Goal: Obtain resource: Download file/media

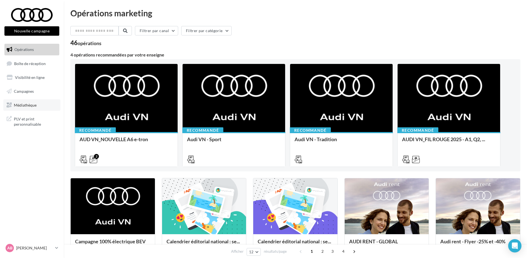
click at [35, 103] on span "Médiathèque" at bounding box center [25, 105] width 23 height 5
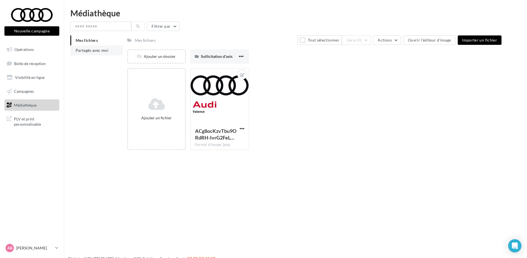
click at [96, 51] on span "Partagés avec moi" at bounding box center [92, 50] width 33 height 5
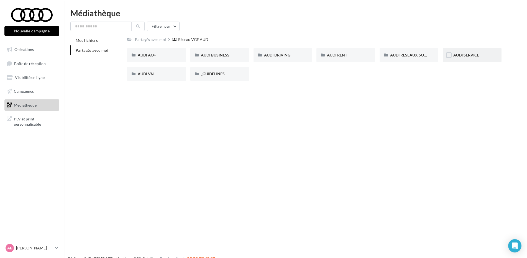
click at [471, 55] on span "AUDI SERVICE" at bounding box center [466, 55] width 26 height 5
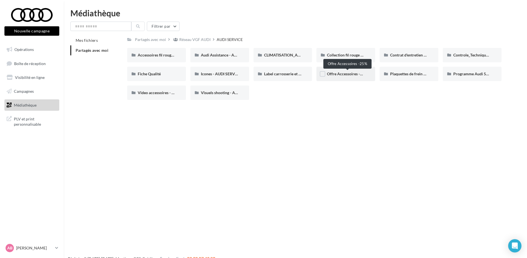
click at [351, 72] on span "Offre Accessoires -25%" at bounding box center [347, 74] width 40 height 5
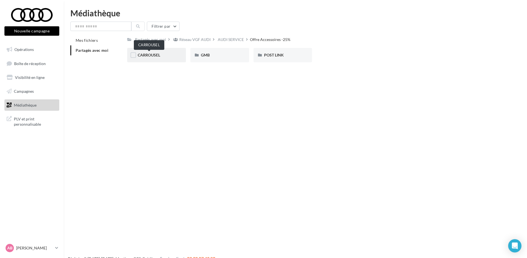
click at [158, 55] on span "CARROUSEL" at bounding box center [149, 55] width 22 height 5
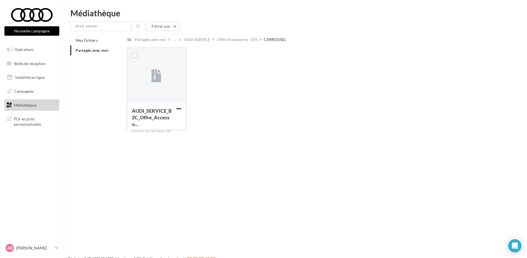
click at [179, 109] on span "button" at bounding box center [179, 108] width 5 height 5
click at [170, 122] on button "Télécharger" at bounding box center [154, 120] width 55 height 14
click at [242, 114] on div "AUDI_SERVICE_B2C_Offre_Accesso… Format de l'archive: zip AUDI_SERVICE_B2C_Offre…" at bounding box center [316, 91] width 379 height 86
click at [193, 37] on div "AUDI SERVICE" at bounding box center [197, 40] width 26 height 6
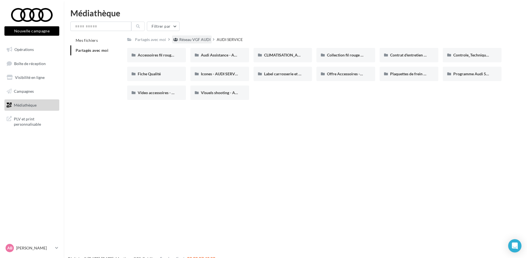
click at [198, 41] on div "Réseau VGF AUDI" at bounding box center [194, 40] width 31 height 6
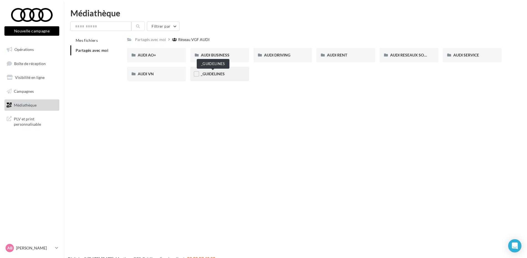
click at [213, 73] on span "_GUIDELINES" at bounding box center [213, 74] width 24 height 5
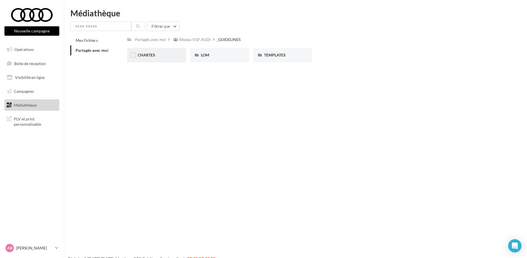
click at [157, 53] on div "CHARTES" at bounding box center [157, 55] width 38 height 6
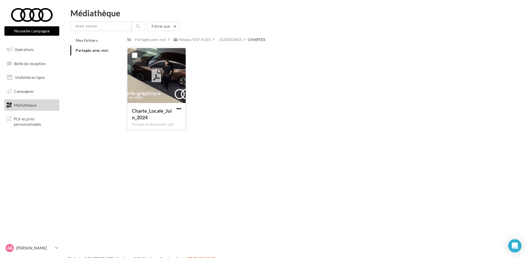
click at [177, 108] on span "button" at bounding box center [179, 108] width 5 height 5
click at [169, 119] on button "Télécharger" at bounding box center [154, 120] width 55 height 14
click at [195, 43] on div "Réseau VGF AUDI" at bounding box center [192, 39] width 40 height 8
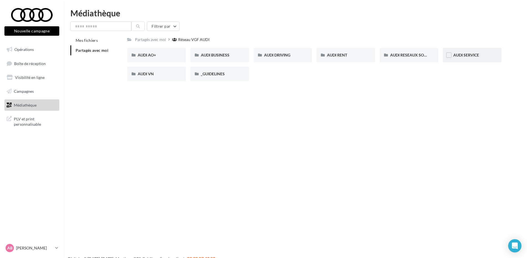
click at [465, 58] on div "AUDI SERVICE" at bounding box center [472, 55] width 38 height 6
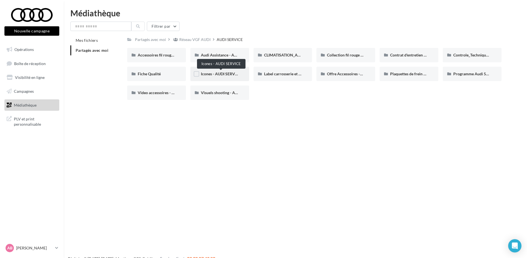
click at [212, 73] on span "Icones - AUDI SERVICE" at bounding box center [221, 74] width 40 height 5
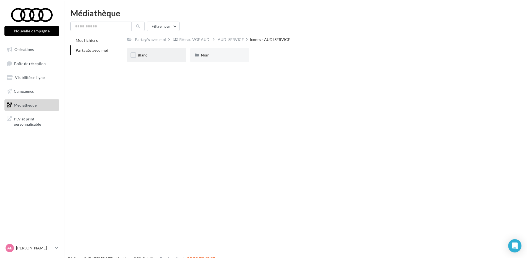
click at [164, 54] on div "Blanc" at bounding box center [157, 55] width 38 height 6
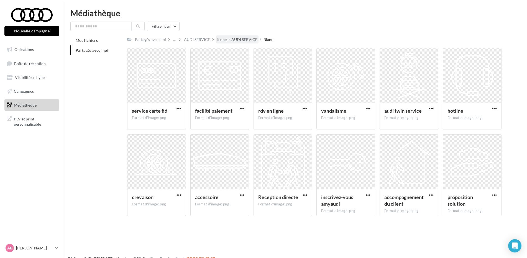
click at [233, 42] on div "Icones - AUDI SERVICE" at bounding box center [237, 40] width 40 height 6
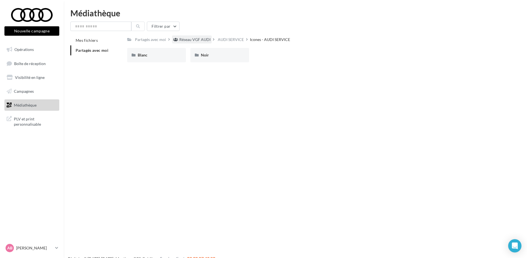
click at [199, 39] on div "Réseau VGF AUDI" at bounding box center [194, 40] width 31 height 6
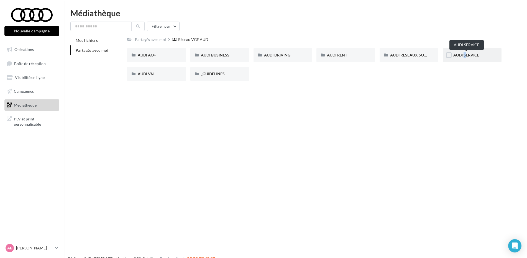
click at [463, 57] on span "AUDI SERVICE" at bounding box center [466, 55] width 26 height 5
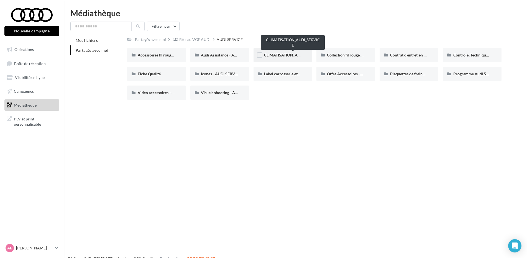
click at [287, 55] on span "CLIMATISATION_AUDI_SERVICE" at bounding box center [292, 55] width 57 height 5
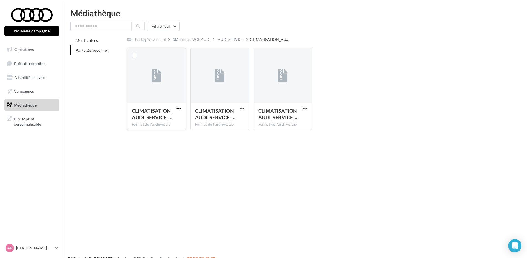
click at [177, 110] on span "button" at bounding box center [179, 108] width 5 height 5
